Goal: Transaction & Acquisition: Purchase product/service

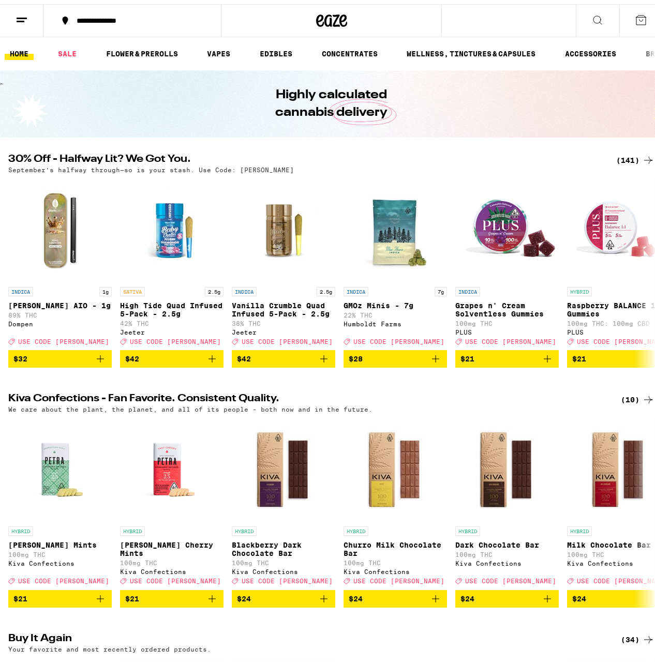
click at [624, 158] on div "(141)" at bounding box center [635, 156] width 38 height 12
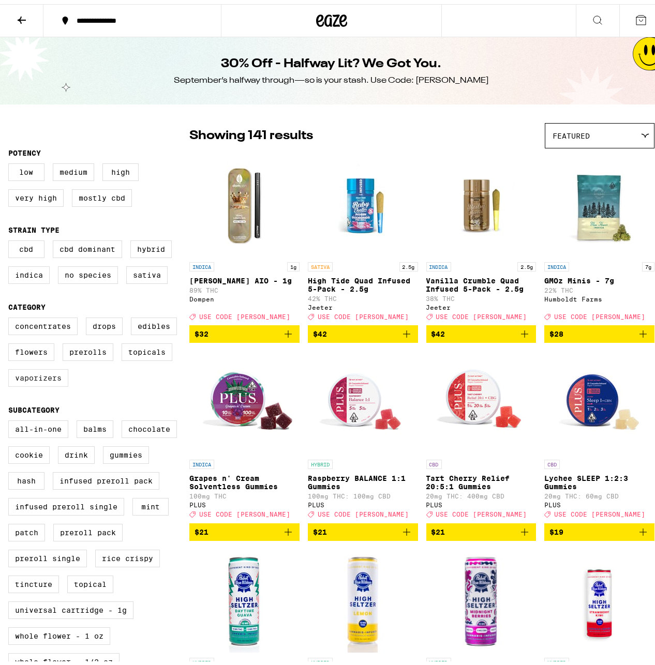
click at [39, 383] on label "Vaporizers" at bounding box center [38, 374] width 60 height 18
click at [11, 315] on input "Vaporizers" at bounding box center [10, 315] width 1 height 1
checkbox input "true"
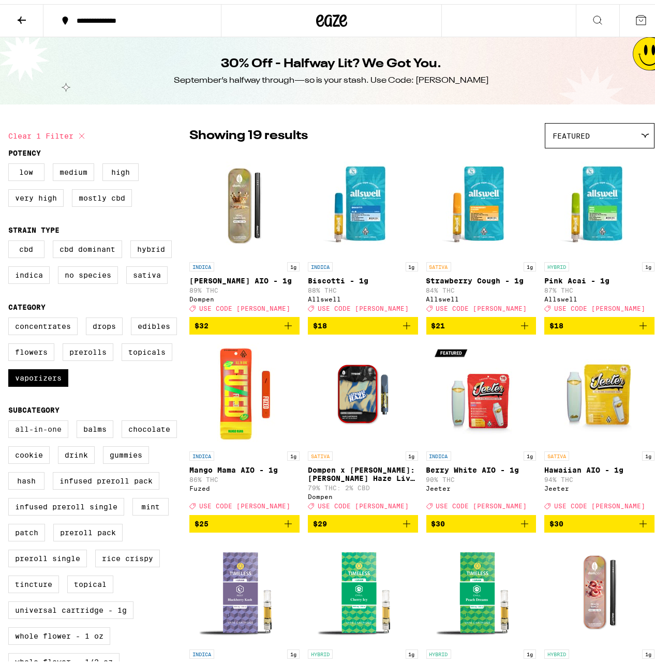
click at [50, 434] on label "All-In-One" at bounding box center [38, 425] width 60 height 18
click at [11, 418] on input "All-In-One" at bounding box center [10, 418] width 1 height 1
checkbox input "true"
